Goal: Task Accomplishment & Management: Manage account settings

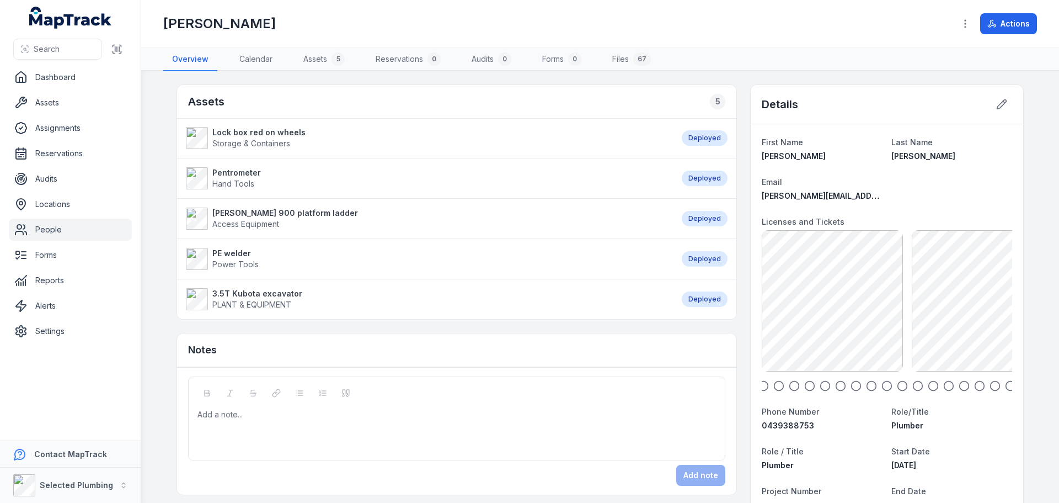
click at [85, 233] on link "People" at bounding box center [70, 229] width 123 height 22
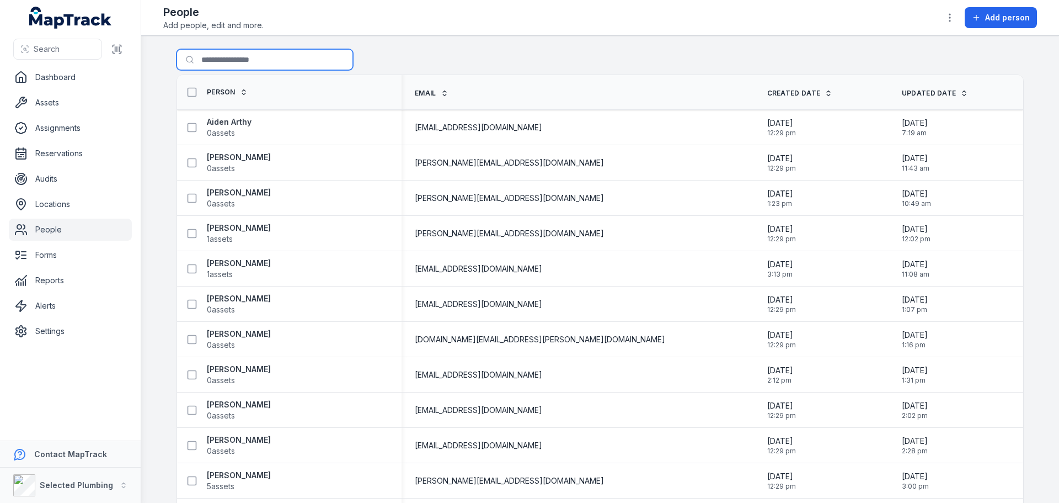
click at [201, 57] on input "Search for people" at bounding box center [265, 59] width 177 height 21
type input "****"
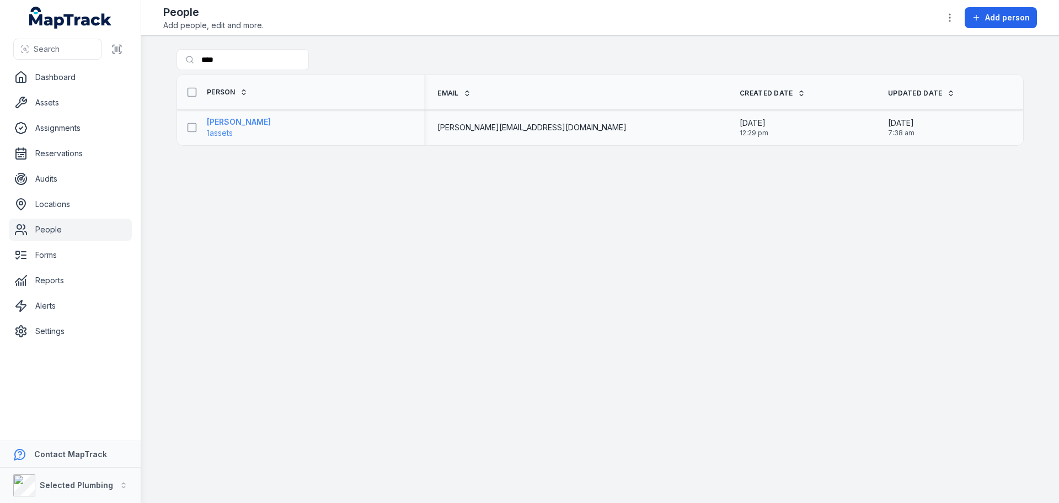
click at [228, 123] on strong "[PERSON_NAME]" at bounding box center [239, 121] width 64 height 11
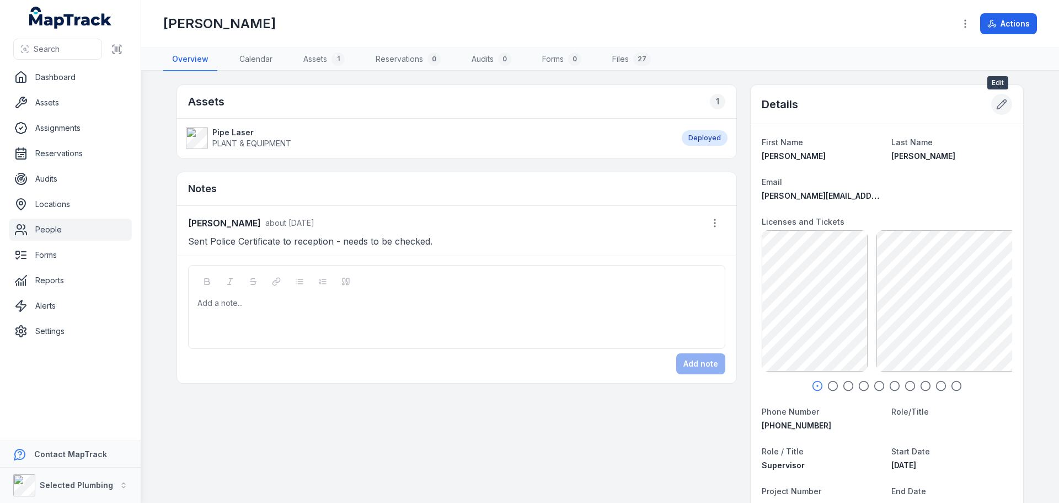
click at [998, 101] on icon at bounding box center [1001, 104] width 9 height 9
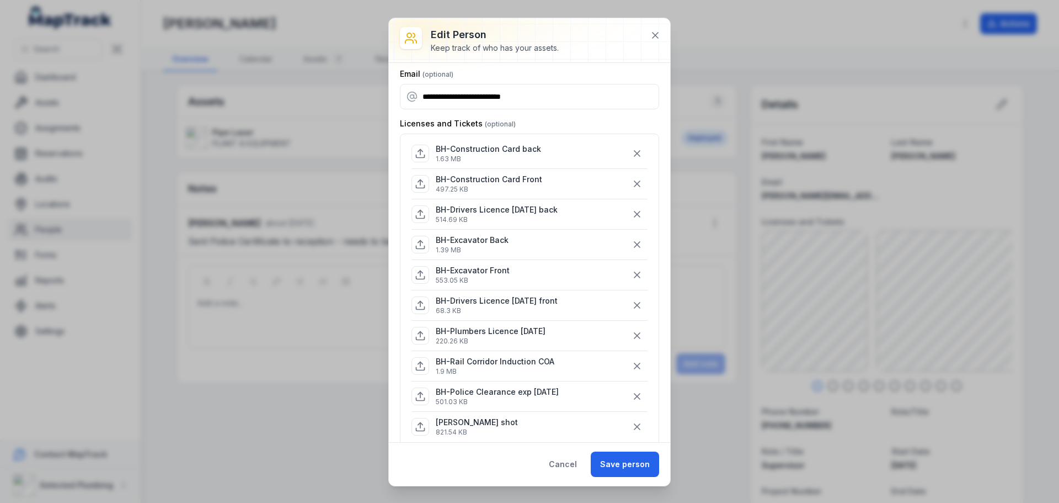
scroll to position [110, 0]
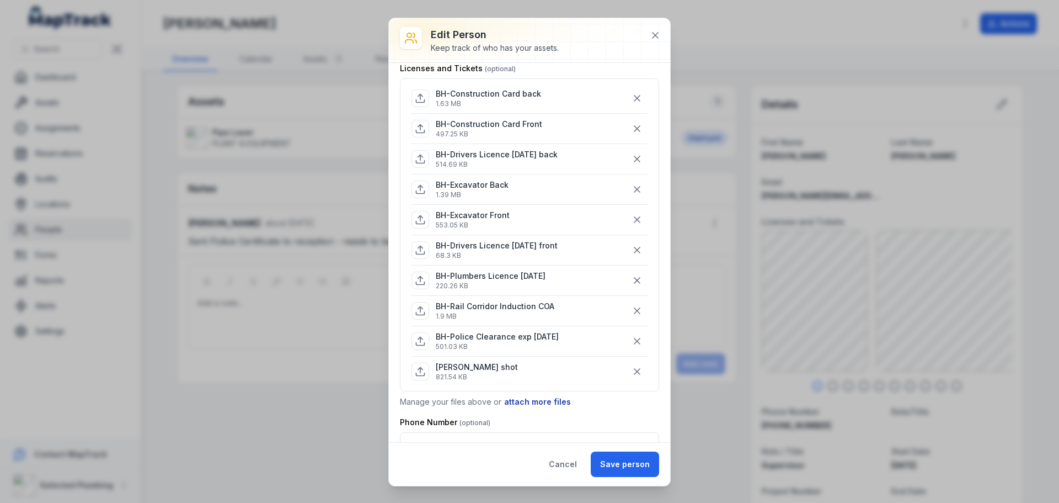
click at [523, 397] on button "attach more files" at bounding box center [538, 402] width 68 height 12
click at [522, 421] on div "Attach files Drag a file here, or click to browse. Browse Files Take Photos" at bounding box center [529, 436] width 257 height 78
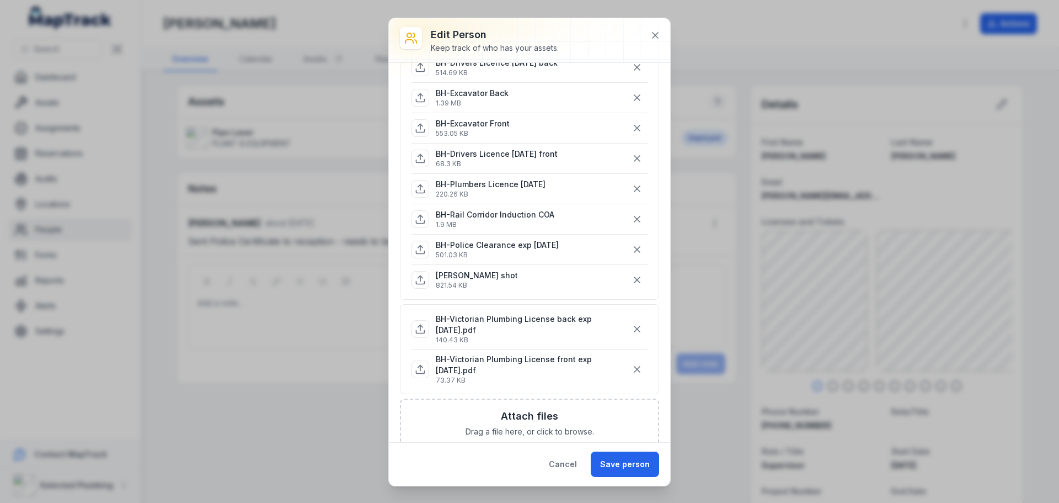
scroll to position [221, 0]
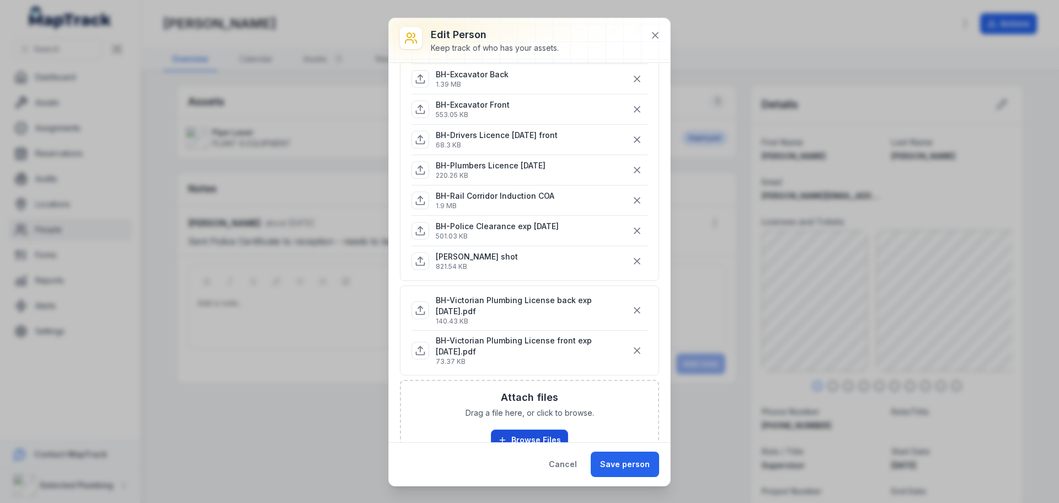
click at [531, 431] on button "Browse Files" at bounding box center [529, 439] width 77 height 21
click at [632, 264] on icon "button" at bounding box center [637, 260] width 11 height 11
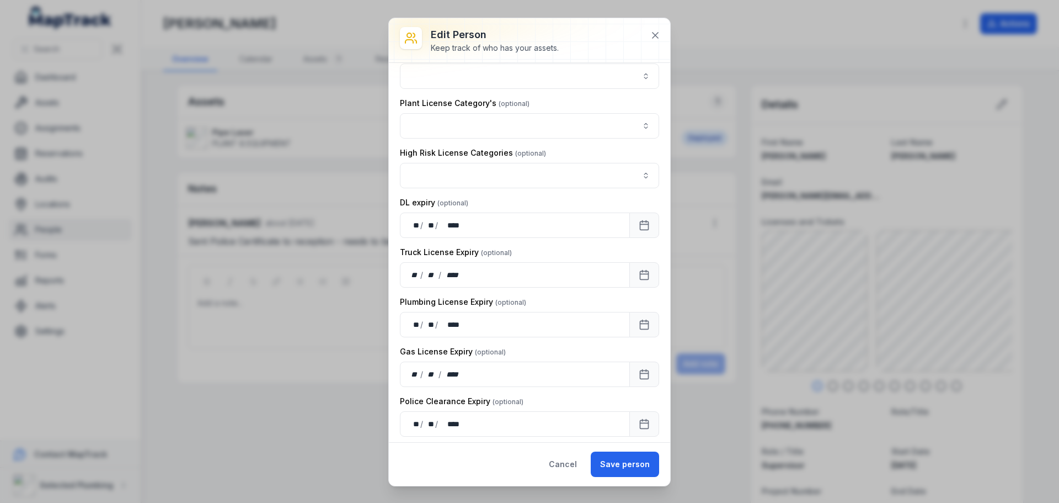
scroll to position [984, 0]
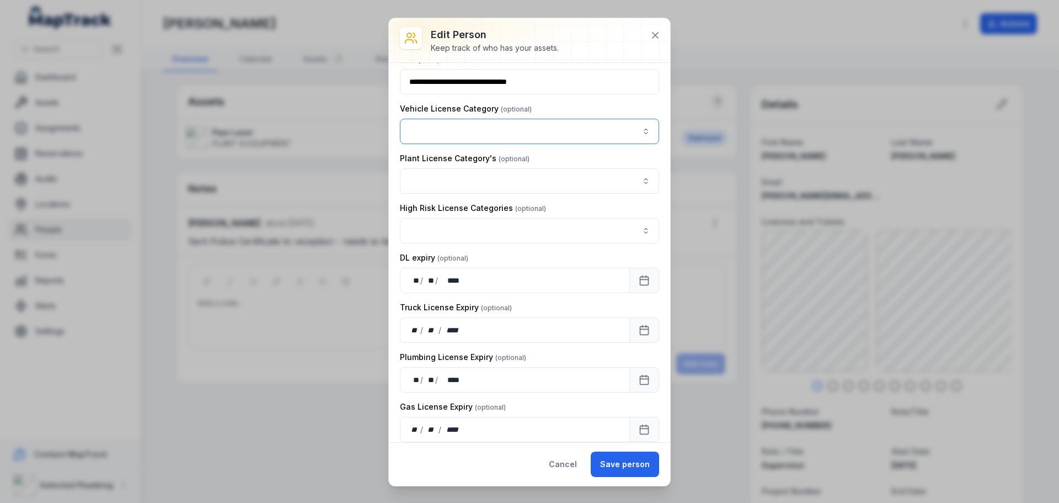
click at [488, 130] on button "button" at bounding box center [529, 131] width 259 height 25
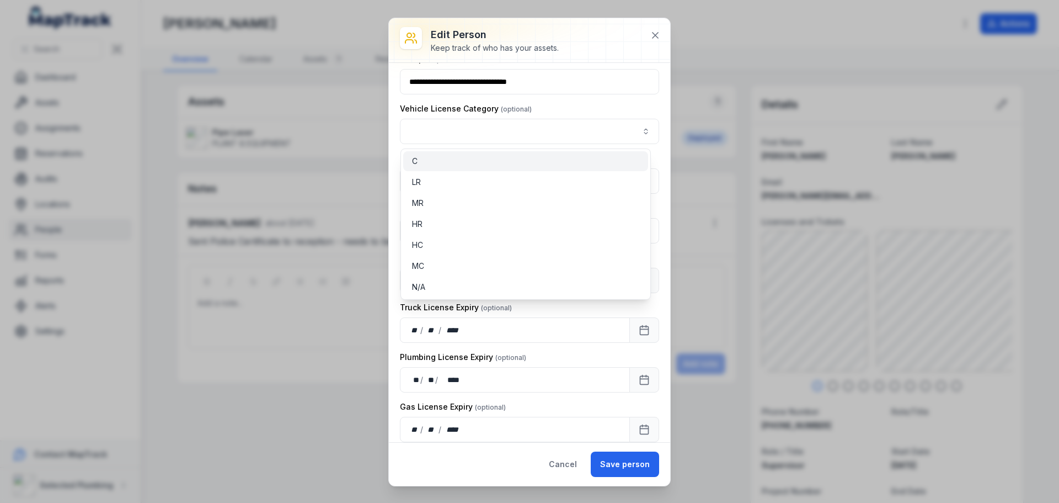
click at [478, 163] on div "C" at bounding box center [525, 161] width 227 height 11
click at [555, 108] on div "Vehicle License Category C *" at bounding box center [529, 123] width 259 height 41
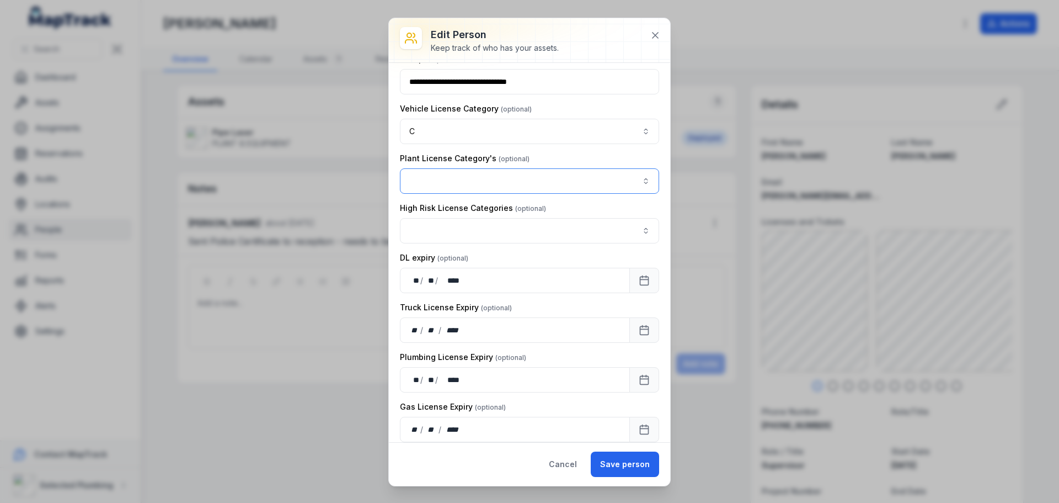
click at [542, 178] on button "button" at bounding box center [529, 180] width 259 height 25
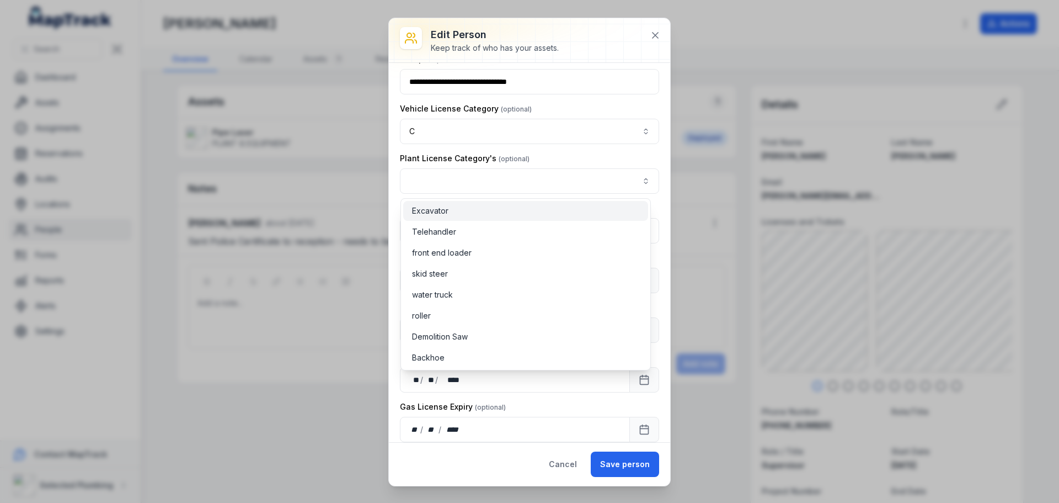
click at [481, 209] on div "Excavator" at bounding box center [525, 210] width 227 height 11
click at [552, 156] on div "Plant License Category's Excavator *********" at bounding box center [529, 173] width 259 height 41
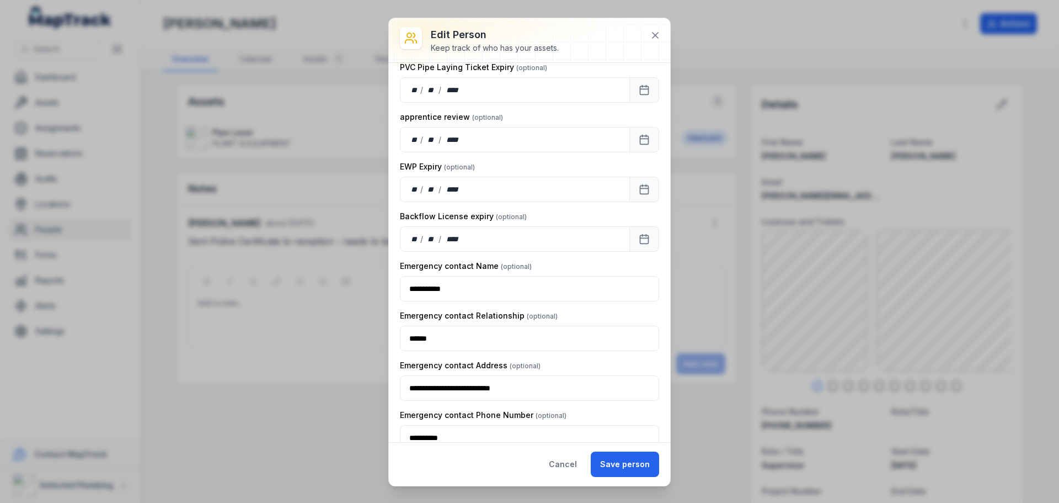
scroll to position [1590, 0]
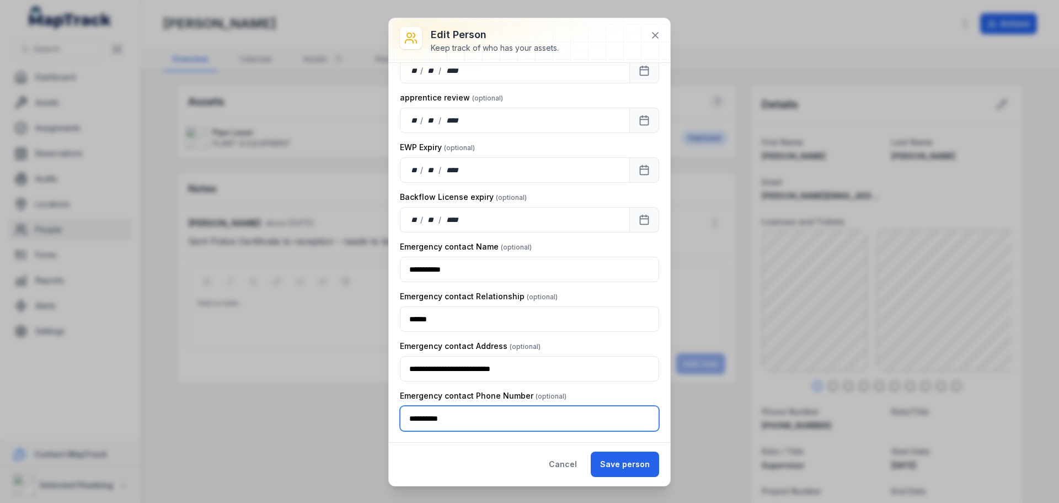
click at [429, 418] on input "**********" at bounding box center [529, 417] width 259 height 25
click at [444, 416] on input "**********" at bounding box center [529, 417] width 259 height 25
type input "**********"
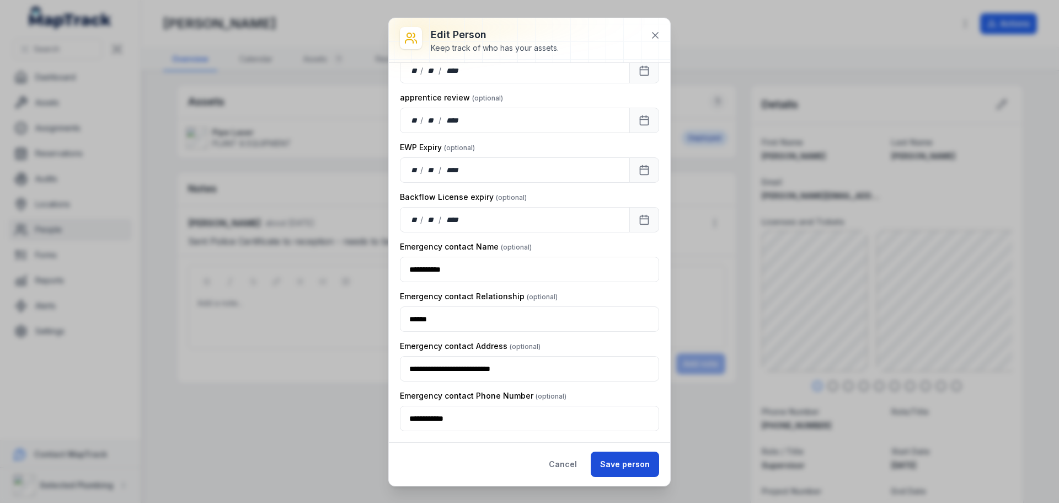
click at [622, 464] on button "Save person" at bounding box center [625, 463] width 68 height 25
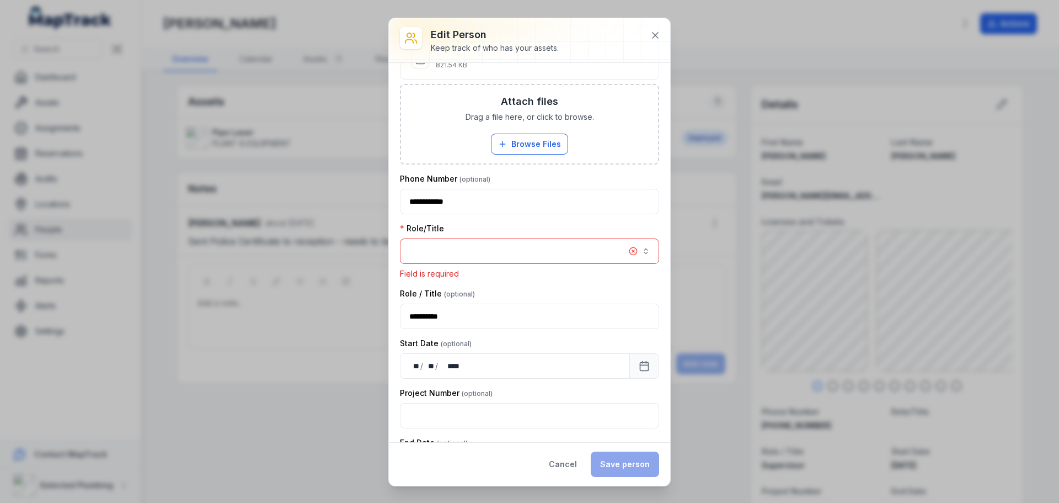
scroll to position [515, 0]
click at [495, 248] on button "button" at bounding box center [529, 251] width 259 height 25
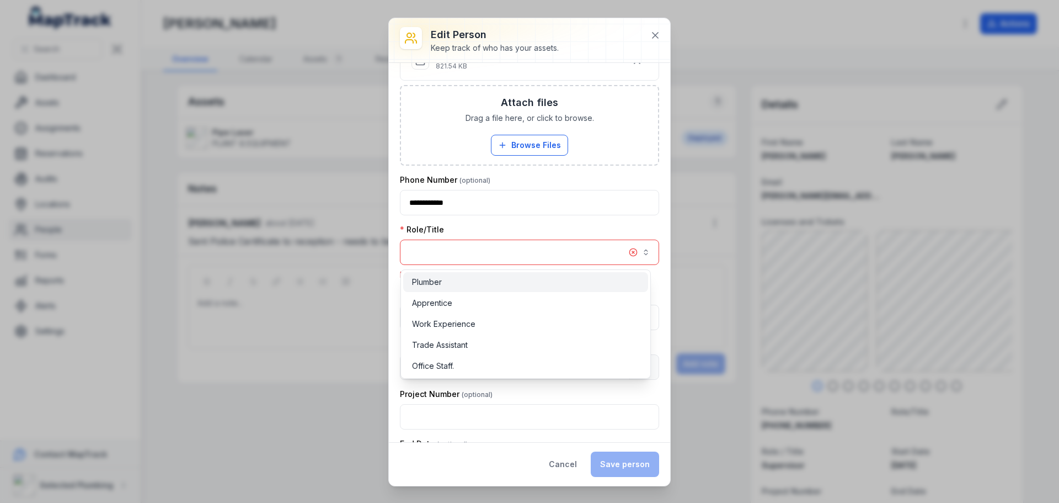
click at [436, 279] on span "Plumber" at bounding box center [427, 281] width 30 height 11
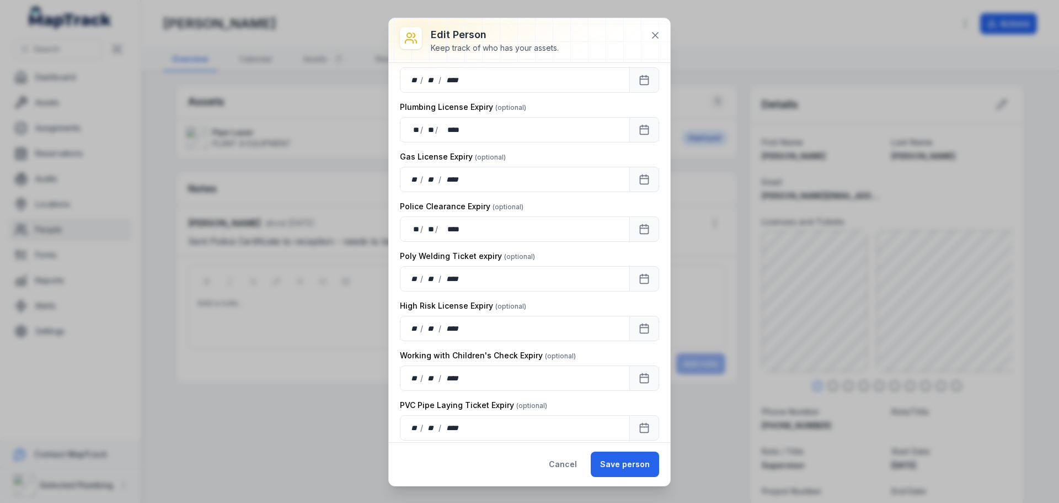
scroll to position [1204, 0]
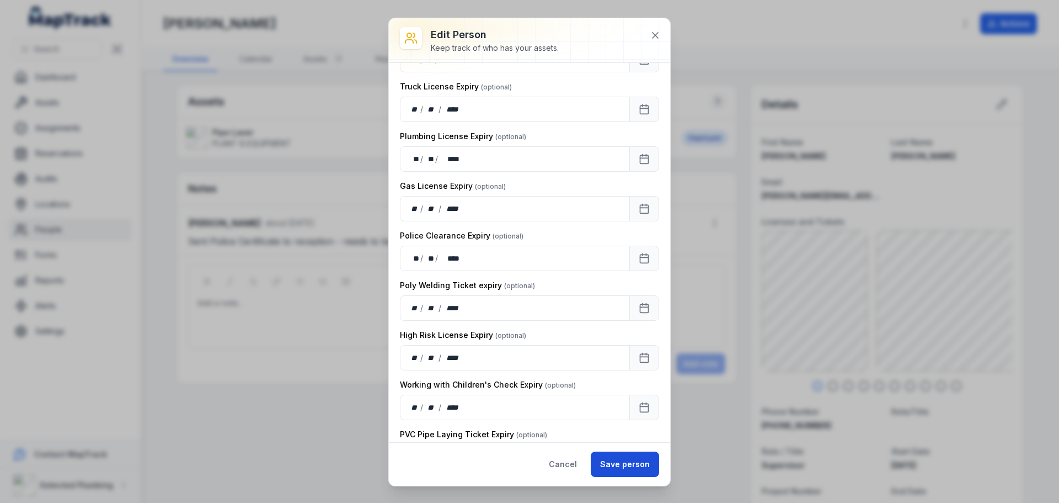
click at [616, 468] on button "Save person" at bounding box center [625, 463] width 68 height 25
